Goal: Information Seeking & Learning: Learn about a topic

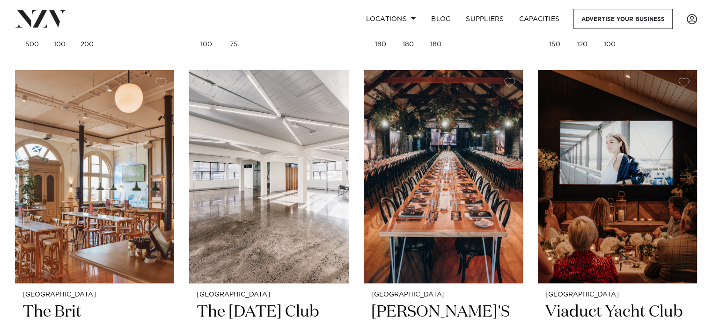
scroll to position [10246, 0]
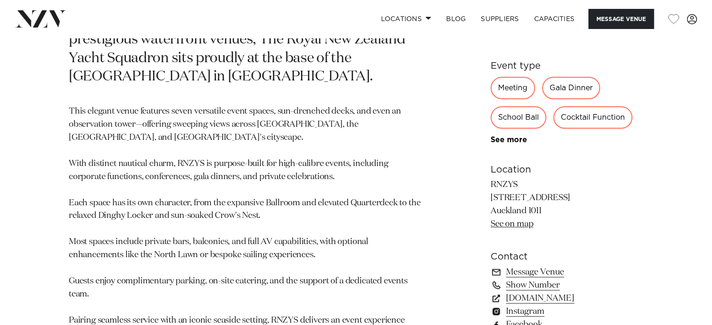
scroll to position [515, 0]
click at [537, 295] on link "rnzys.org.nz" at bounding box center [566, 298] width 153 height 13
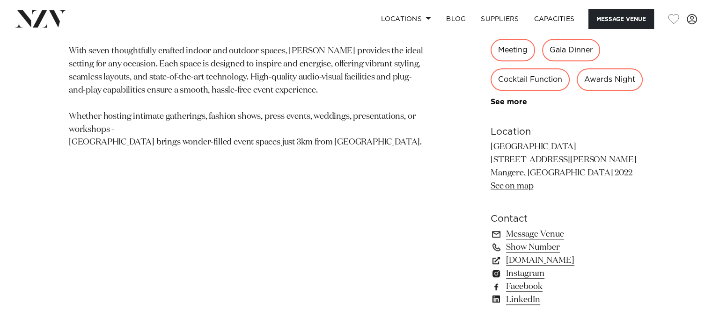
scroll to position [561, 0]
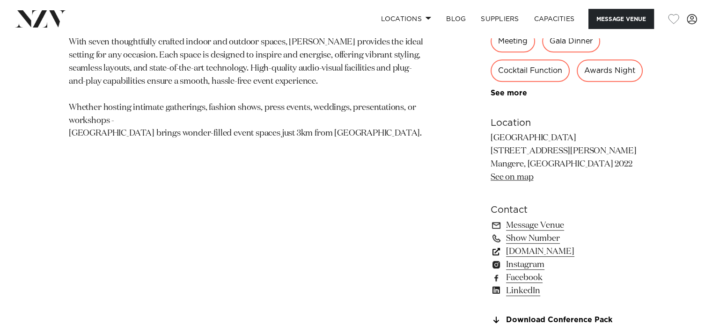
click at [522, 251] on link "naumihotels.com" at bounding box center [566, 251] width 153 height 13
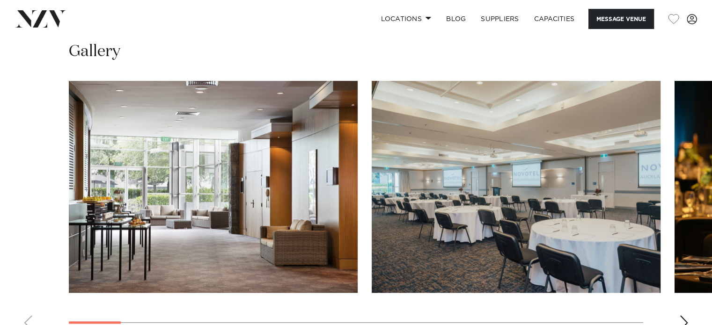
scroll to position [1310, 0]
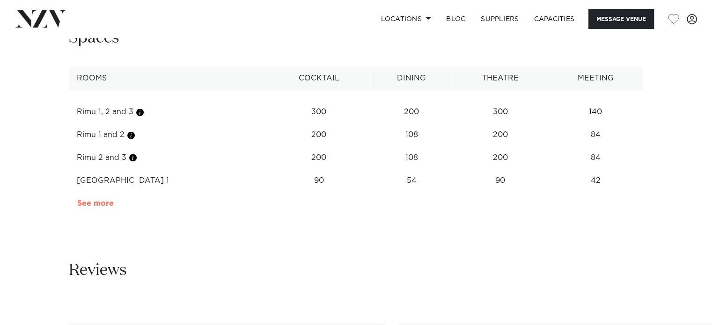
click at [94, 201] on link "See more" at bounding box center [113, 203] width 73 height 7
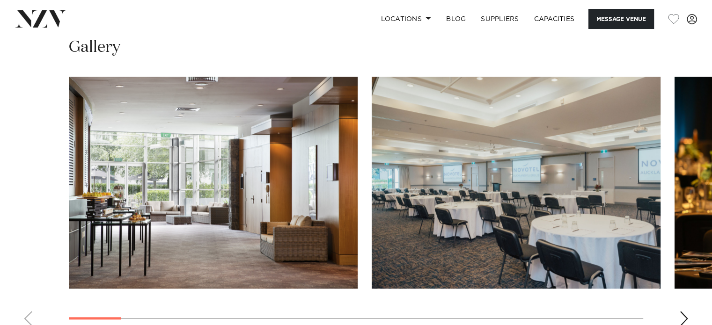
scroll to position [889, 0]
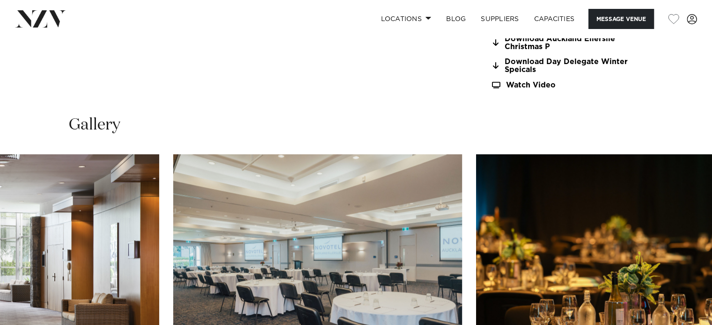
click at [173, 216] on img "2 / 21" at bounding box center [317, 260] width 289 height 212
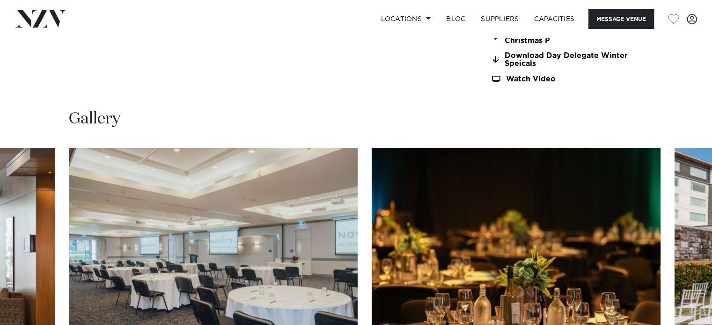
scroll to position [983, 0]
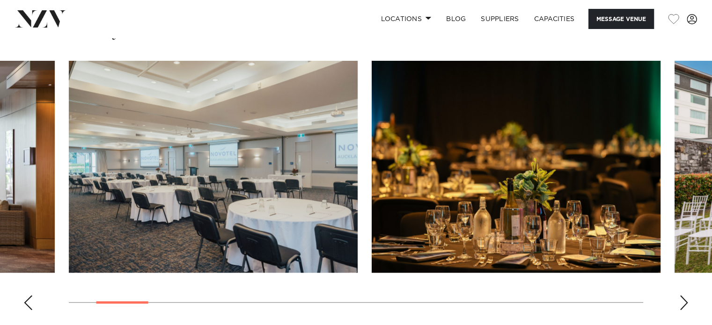
click at [371, 171] on img "3 / 21" at bounding box center [515, 167] width 289 height 212
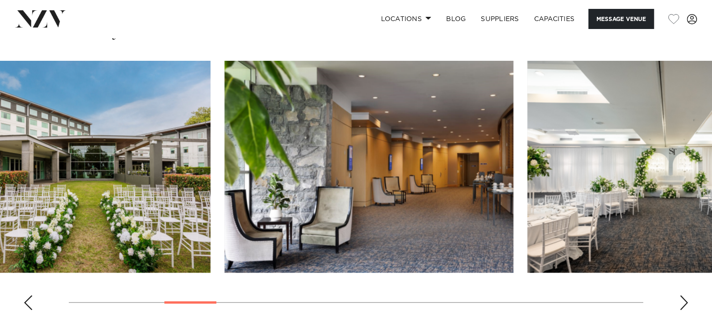
click at [225, 208] on img "5 / 21" at bounding box center [369, 167] width 289 height 212
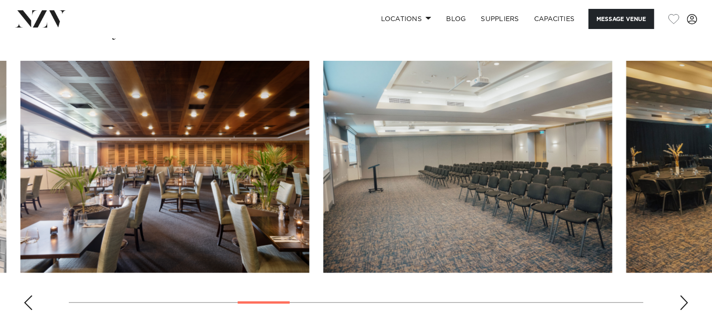
click at [121, 204] on img "7 / 21" at bounding box center [165, 167] width 289 height 212
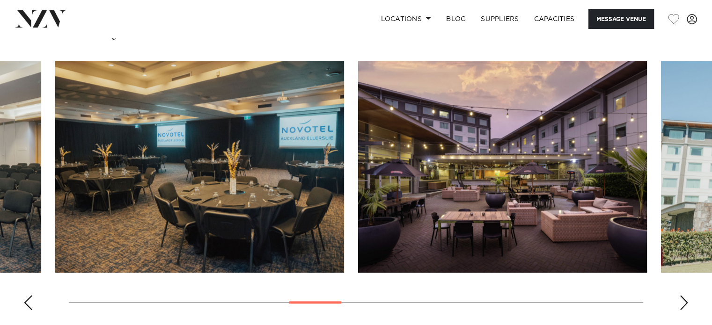
click at [55, 191] on img "9 / 21" at bounding box center [199, 167] width 289 height 212
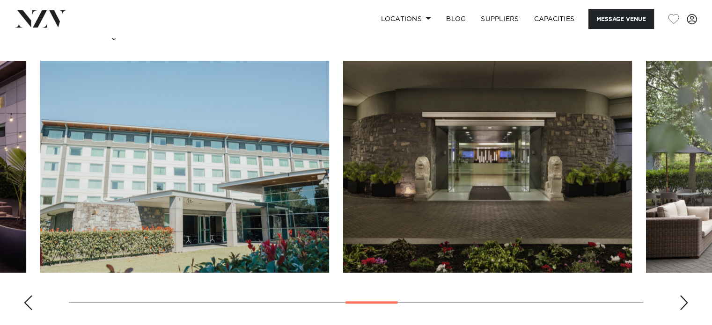
click at [119, 140] on img "11 / 21" at bounding box center [184, 167] width 289 height 212
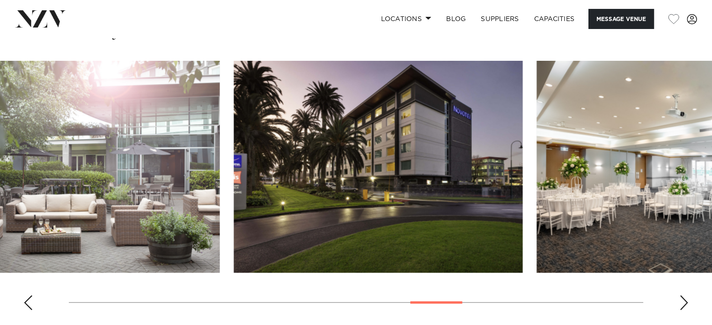
click at [36, 144] on img "13 / 21" at bounding box center [75, 167] width 289 height 212
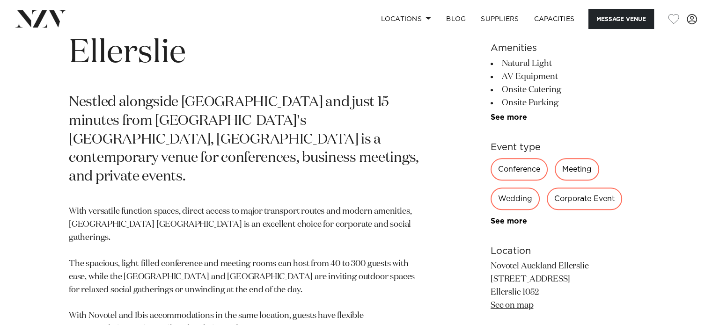
scroll to position [328, 0]
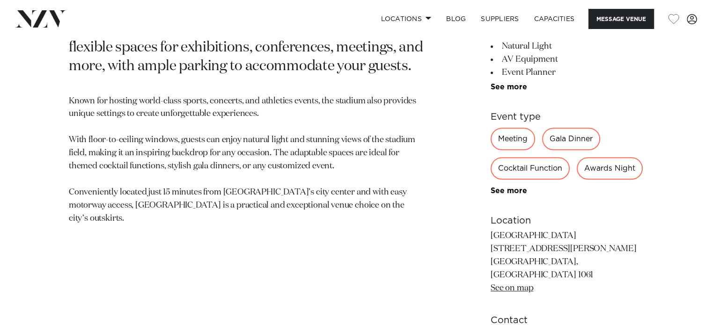
scroll to position [515, 0]
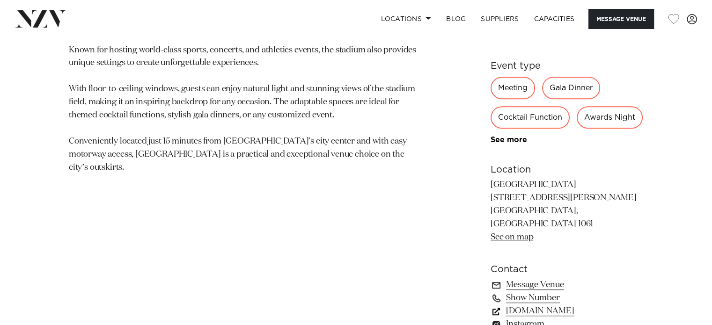
click at [546, 305] on link "www.aucklandconventions.co.nz" at bounding box center [566, 311] width 153 height 13
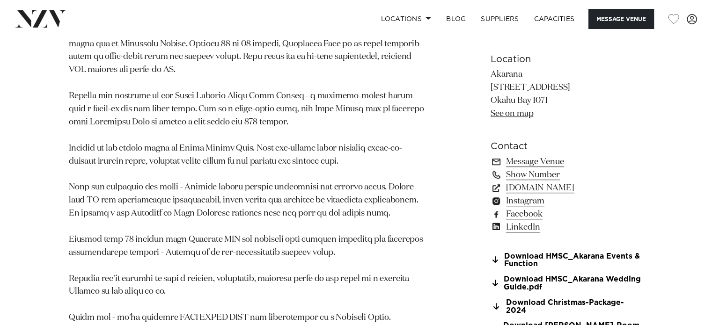
scroll to position [702, 0]
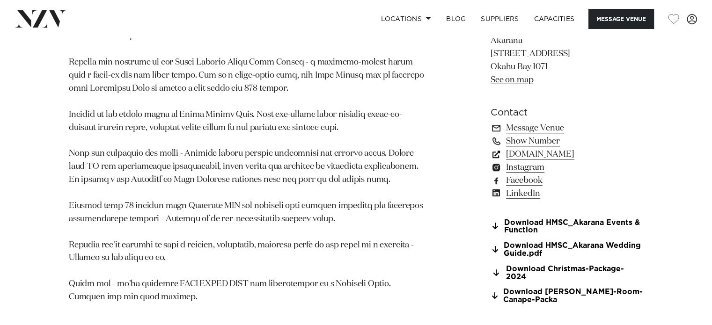
drag, startPoint x: 195, startPoint y: 2, endPoint x: 529, endPoint y: 162, distance: 370.2
click at [529, 161] on link "[DOMAIN_NAME]" at bounding box center [566, 154] width 153 height 13
